Goal: Transaction & Acquisition: Download file/media

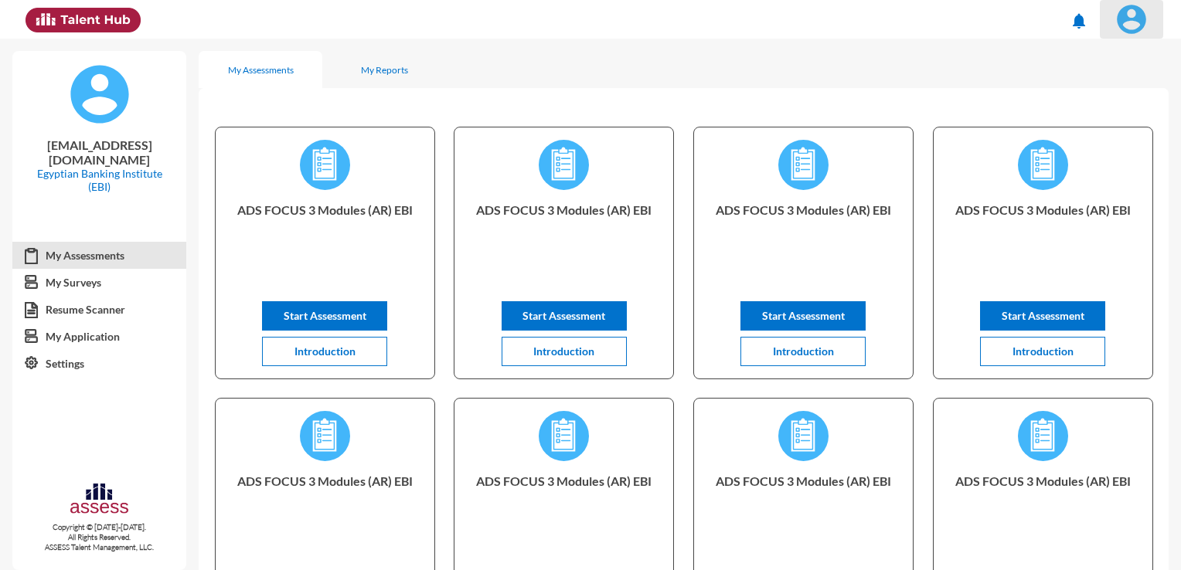
click at [1137, 21] on img at bounding box center [1131, 19] width 31 height 31
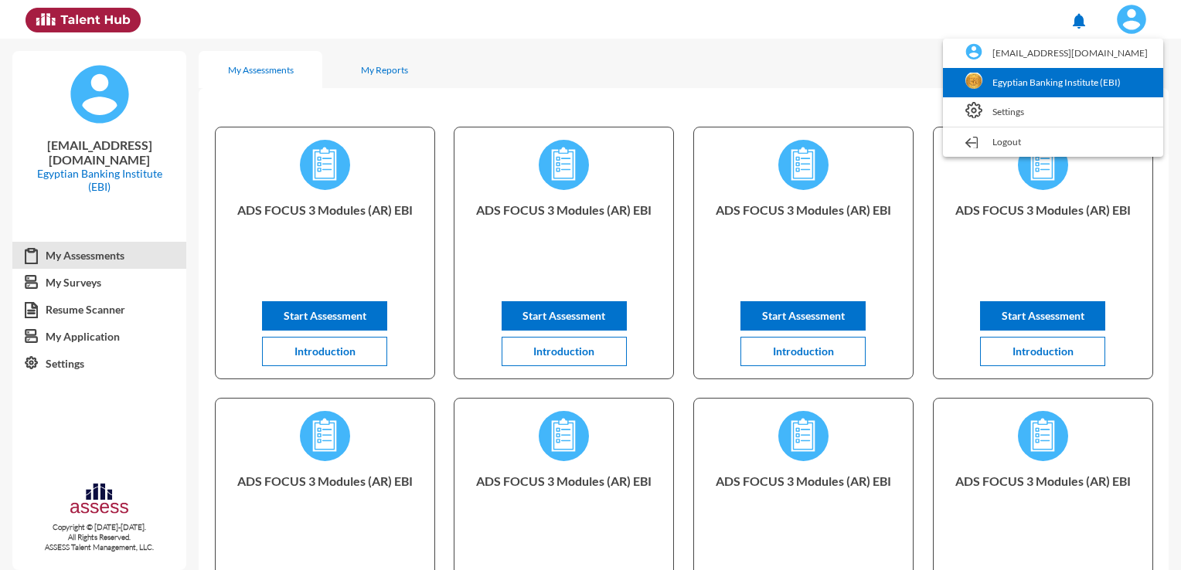
click at [1051, 82] on link "Egyptian Banking Institute (EBI)" at bounding box center [1052, 82] width 205 height 29
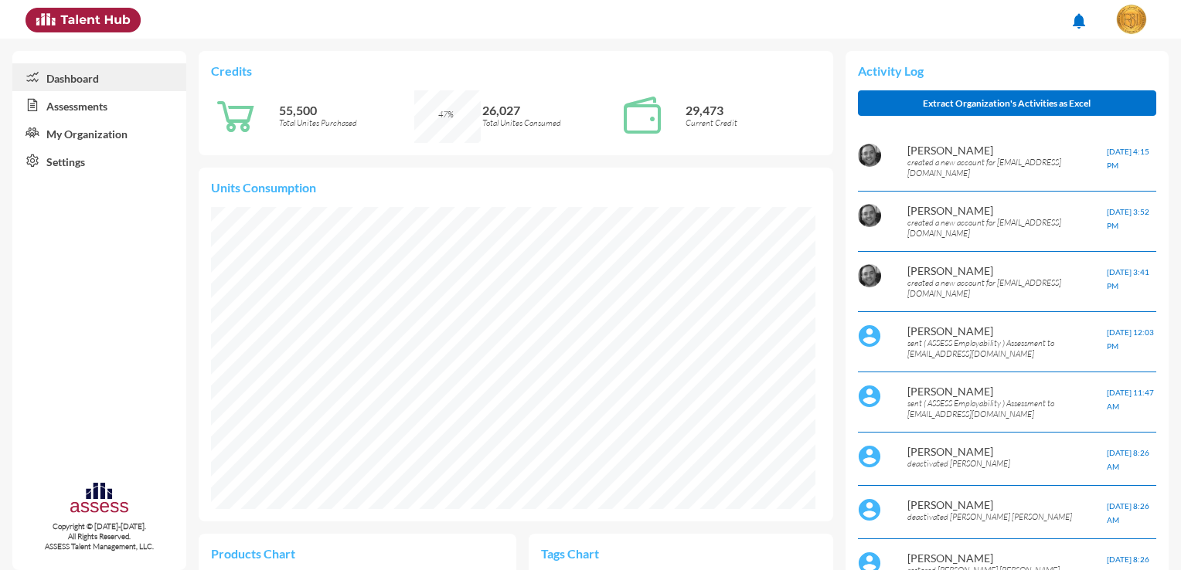
scroll to position [138, 277]
click at [87, 107] on link "Assessments" at bounding box center [99, 105] width 174 height 28
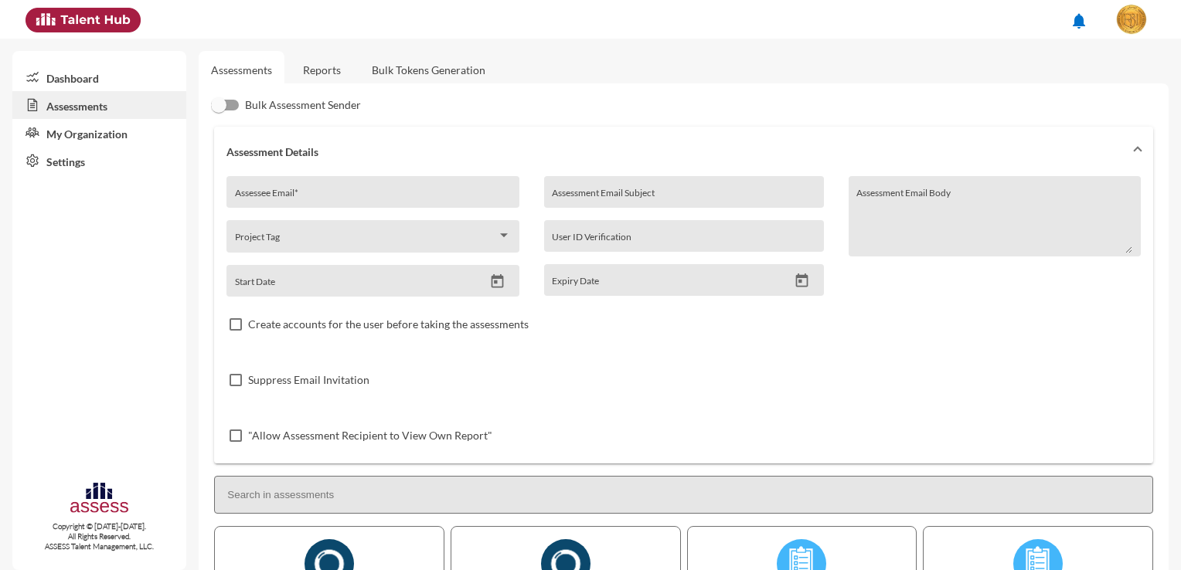
click at [312, 73] on link "Reports" at bounding box center [322, 70] width 63 height 38
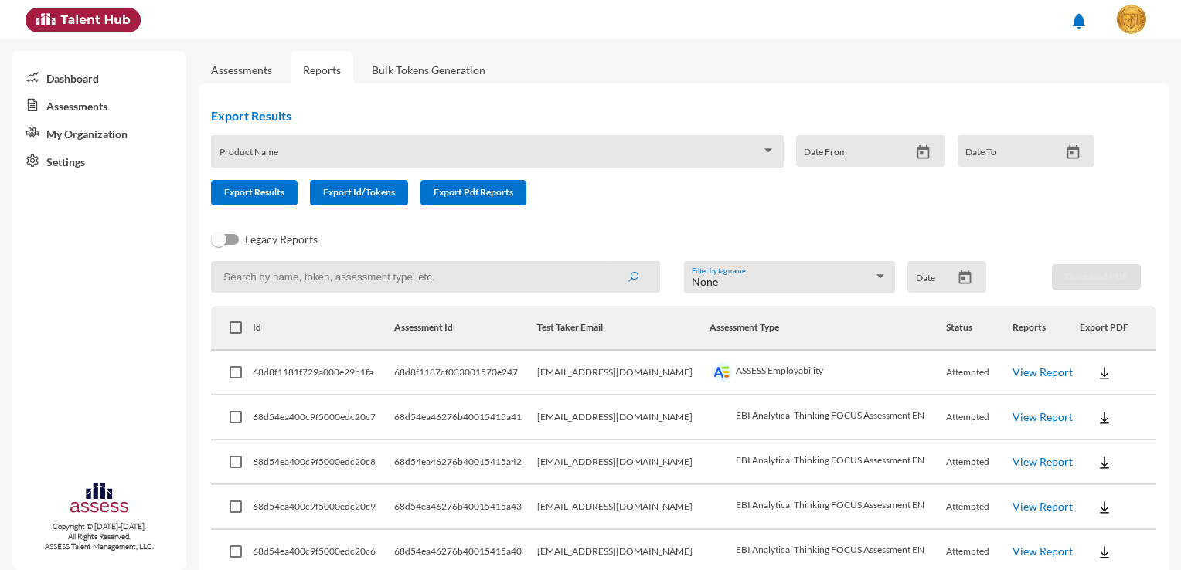
click at [764, 152] on div at bounding box center [768, 150] width 8 height 4
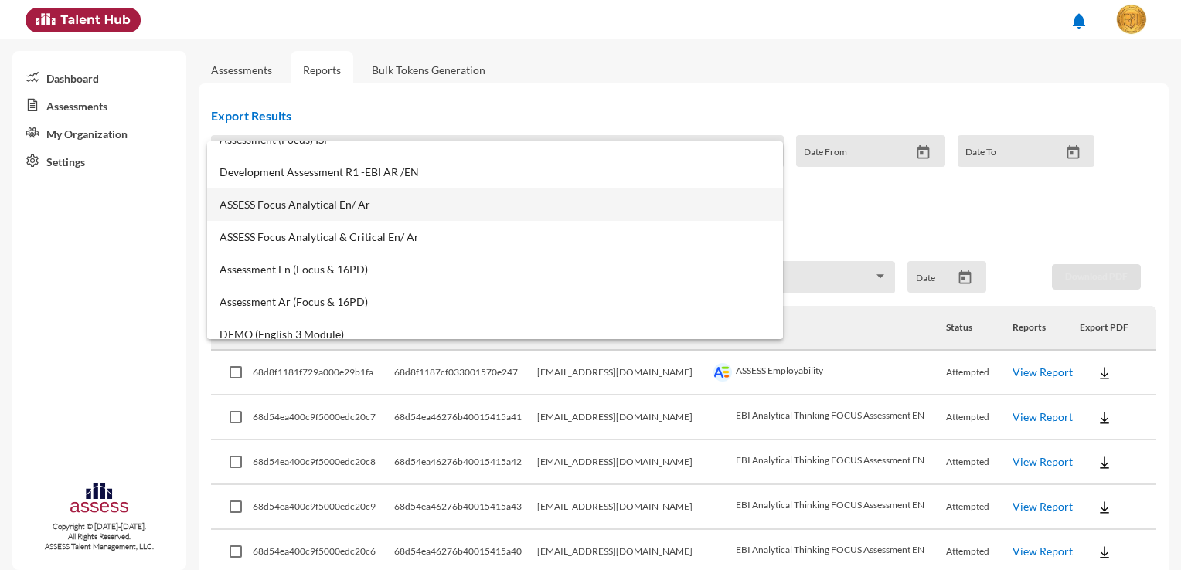
scroll to position [927, 0]
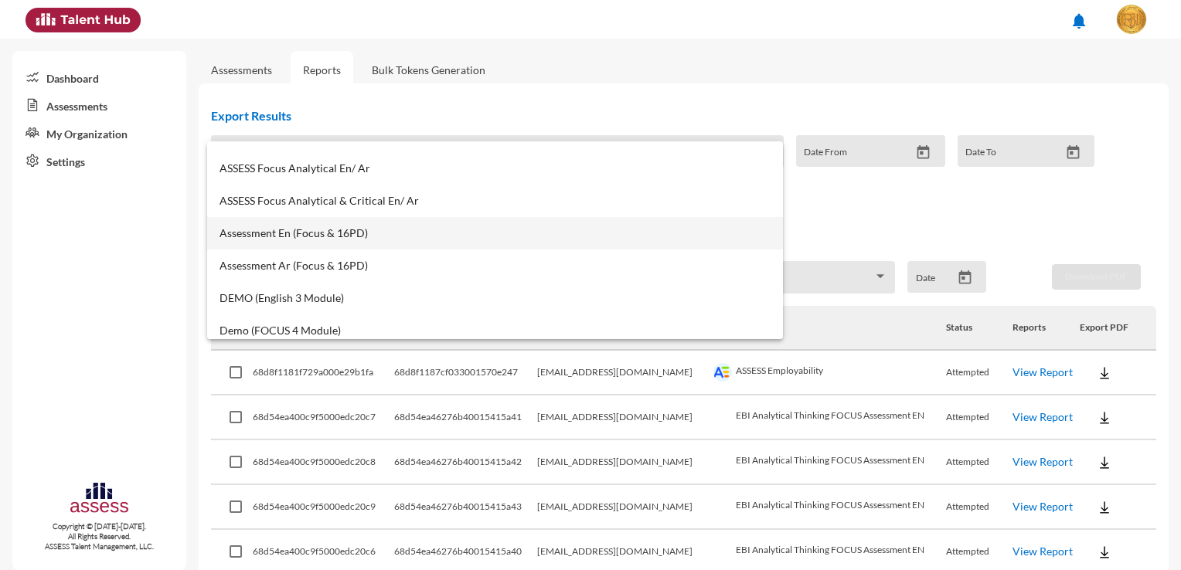
click at [399, 234] on span "Assessment En (Focus & 16PD)" at bounding box center [494, 233] width 551 height 12
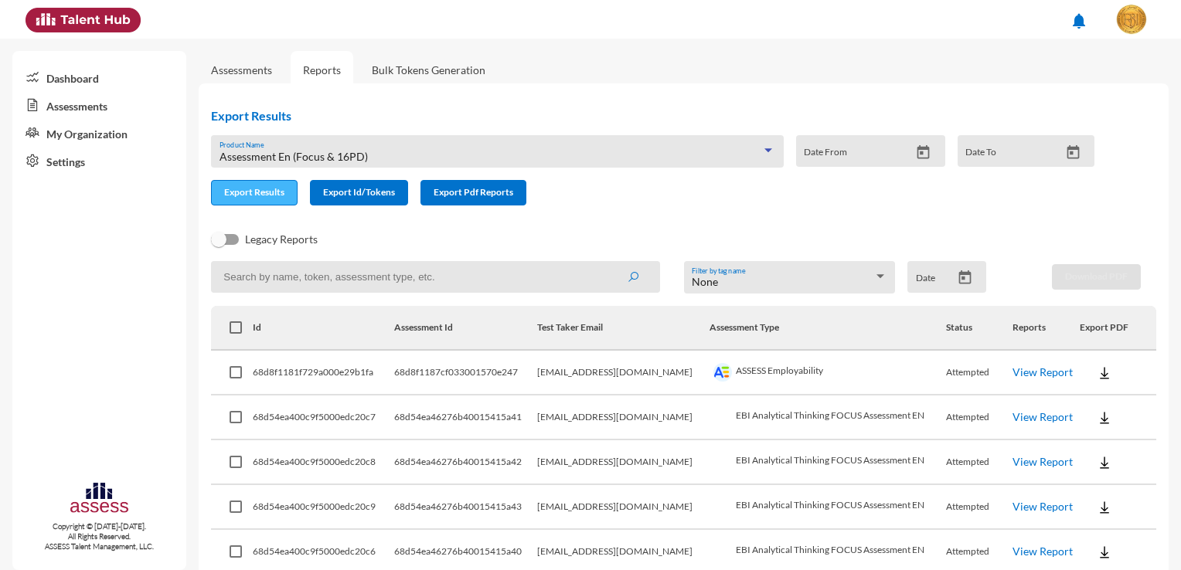
click at [272, 203] on button "Export Results" at bounding box center [254, 192] width 87 height 25
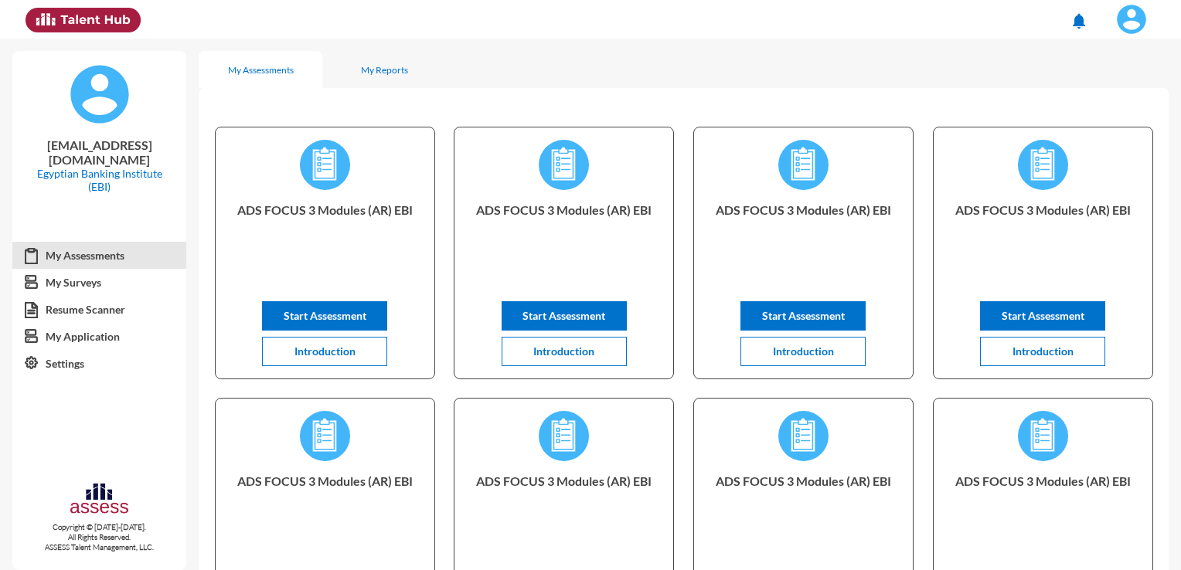
click at [1128, 23] on img at bounding box center [1131, 19] width 31 height 31
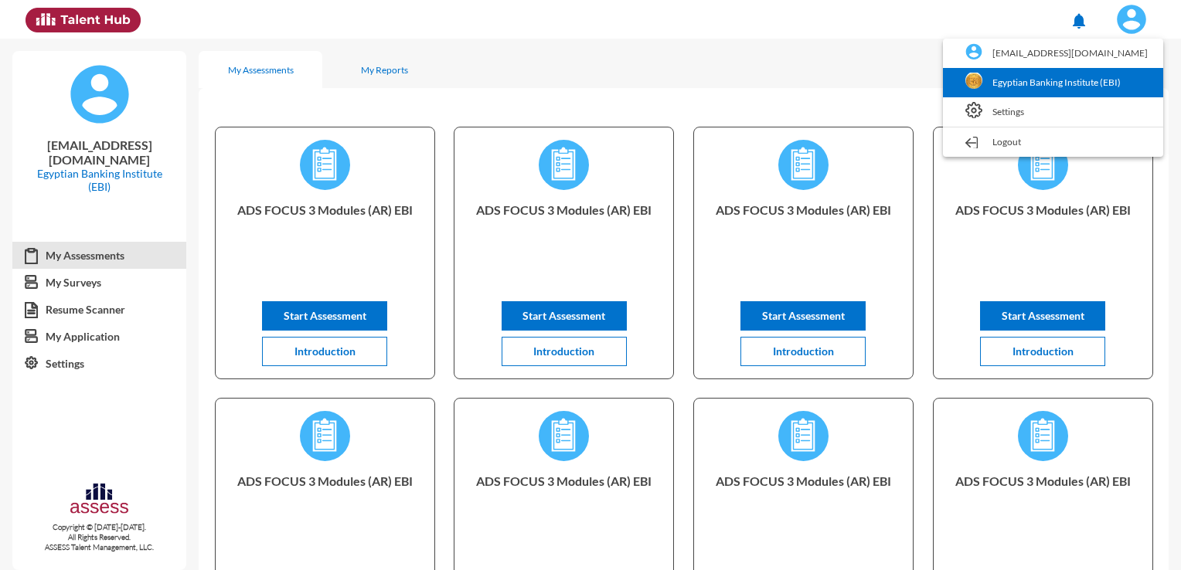
click at [1068, 74] on link "Egyptian Banking Institute (EBI)" at bounding box center [1052, 82] width 205 height 29
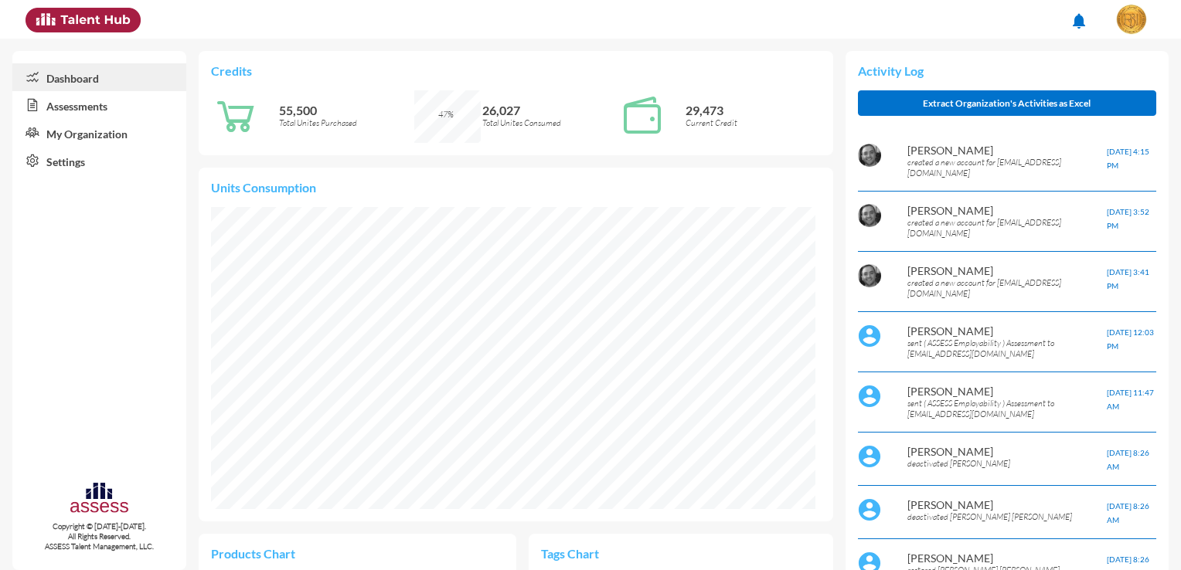
scroll to position [138, 277]
click at [97, 116] on link "Assessments" at bounding box center [99, 105] width 174 height 28
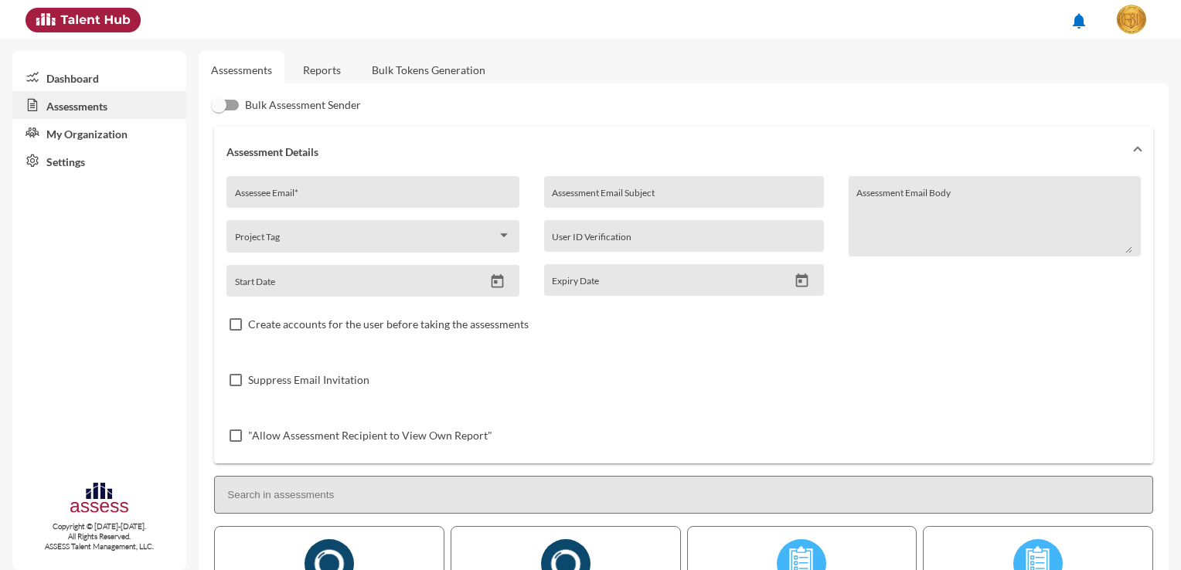
click at [319, 66] on link "Reports" at bounding box center [322, 70] width 63 height 38
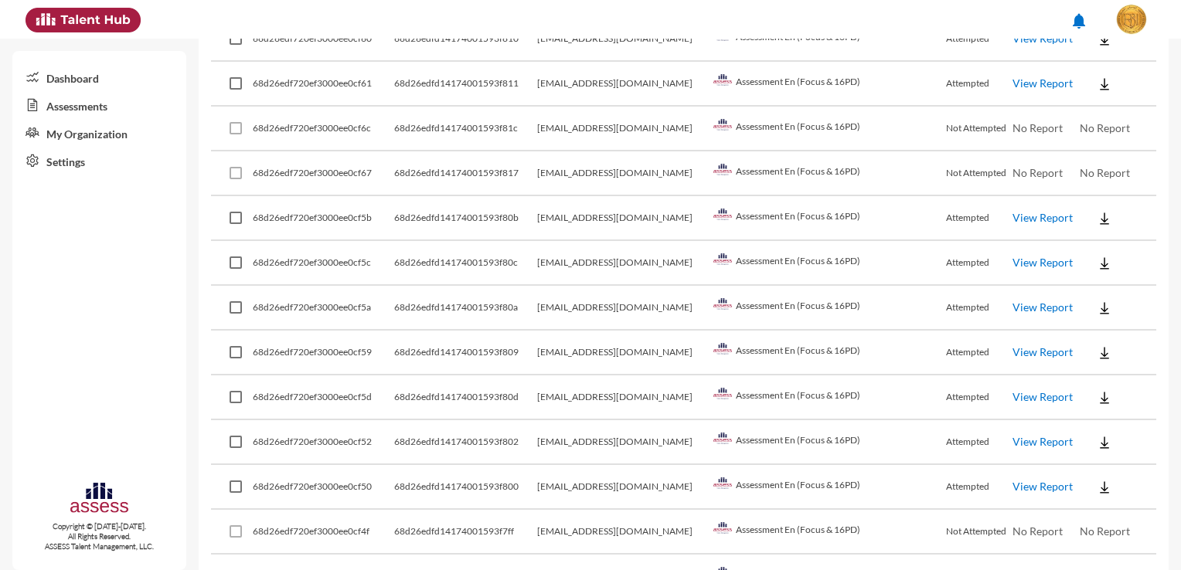
scroll to position [4298, 0]
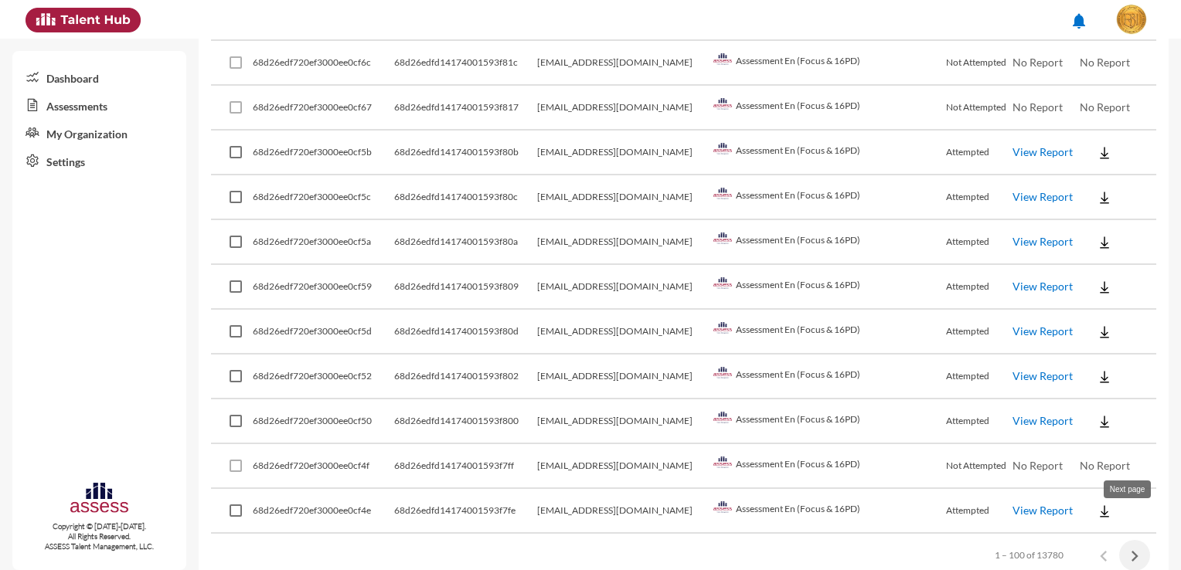
click at [1131, 551] on icon "Next page" at bounding box center [1134, 556] width 7 height 11
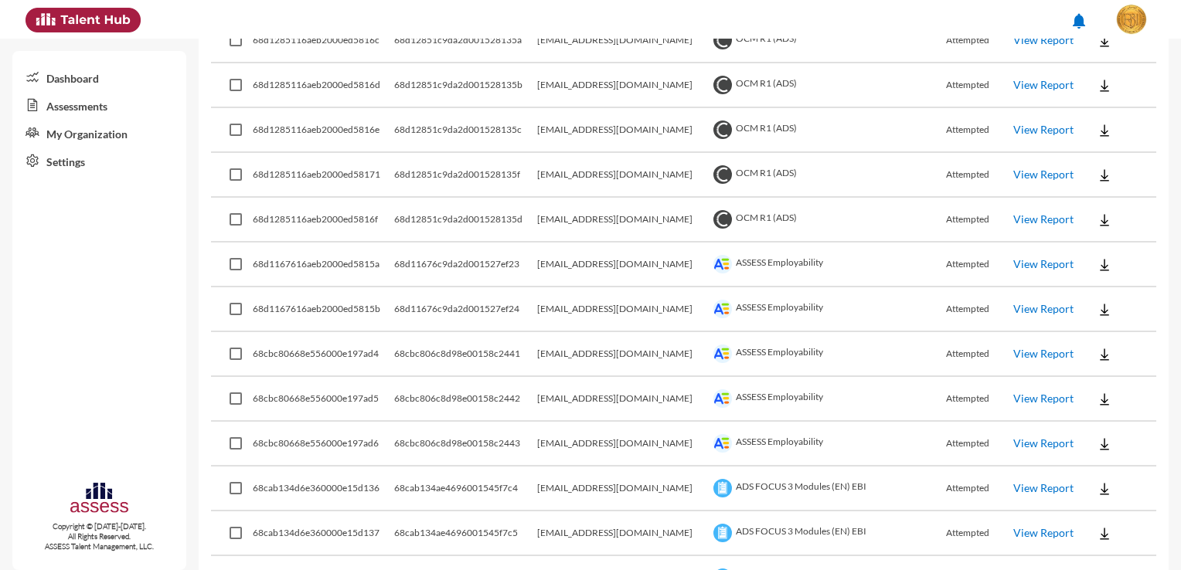
scroll to position [1236, 0]
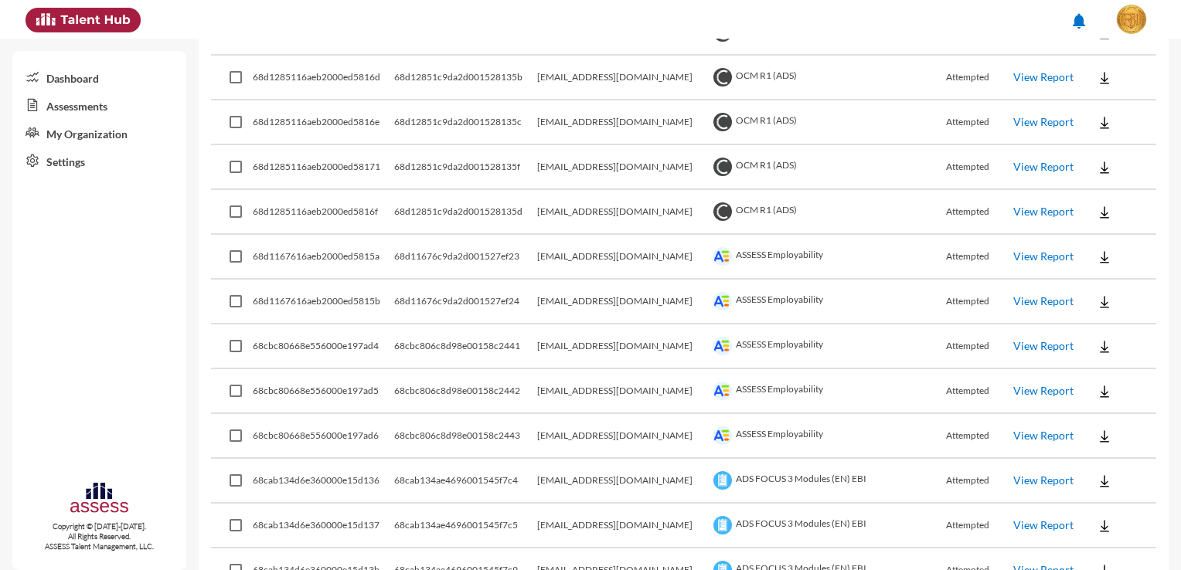
click at [1096, 297] on img at bounding box center [1103, 301] width 15 height 15
click at [1092, 319] on button "Employability / EN" at bounding box center [1123, 322] width 116 height 29
click at [1096, 253] on img at bounding box center [1103, 257] width 15 height 15
click at [1091, 277] on button "Employability / EN" at bounding box center [1123, 277] width 116 height 29
